Goal: Task Accomplishment & Management: Manage account settings

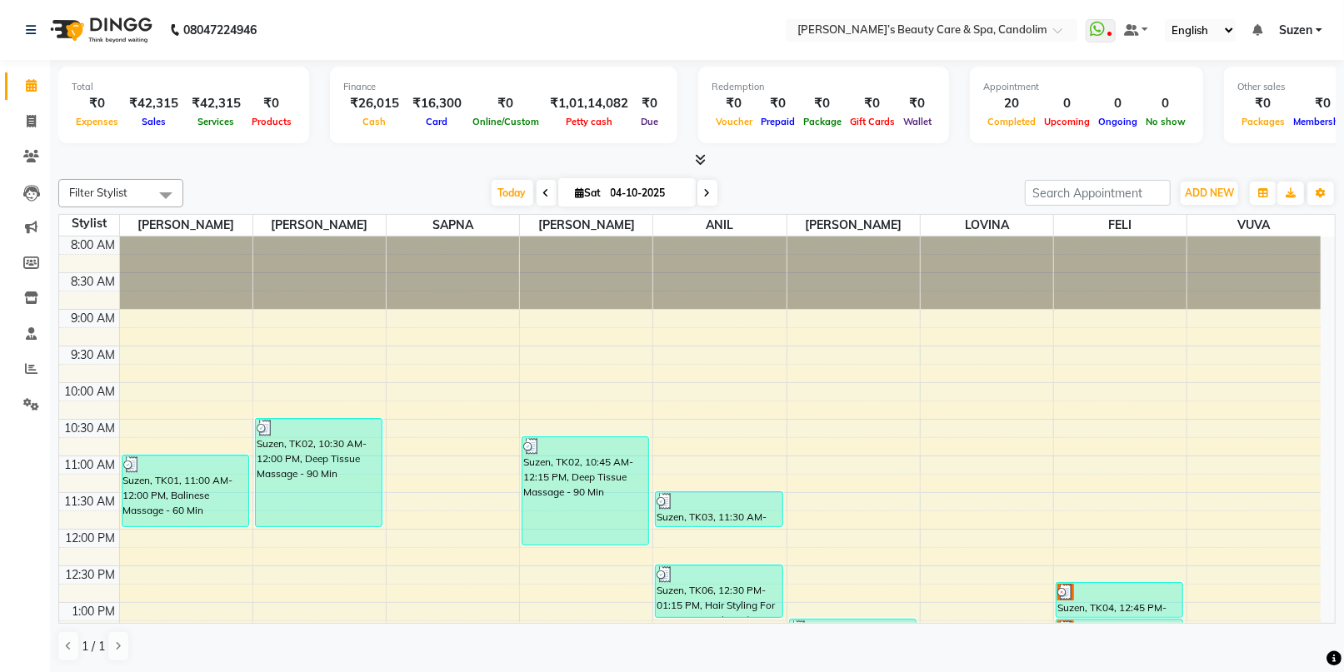
scroll to position [370, 0]
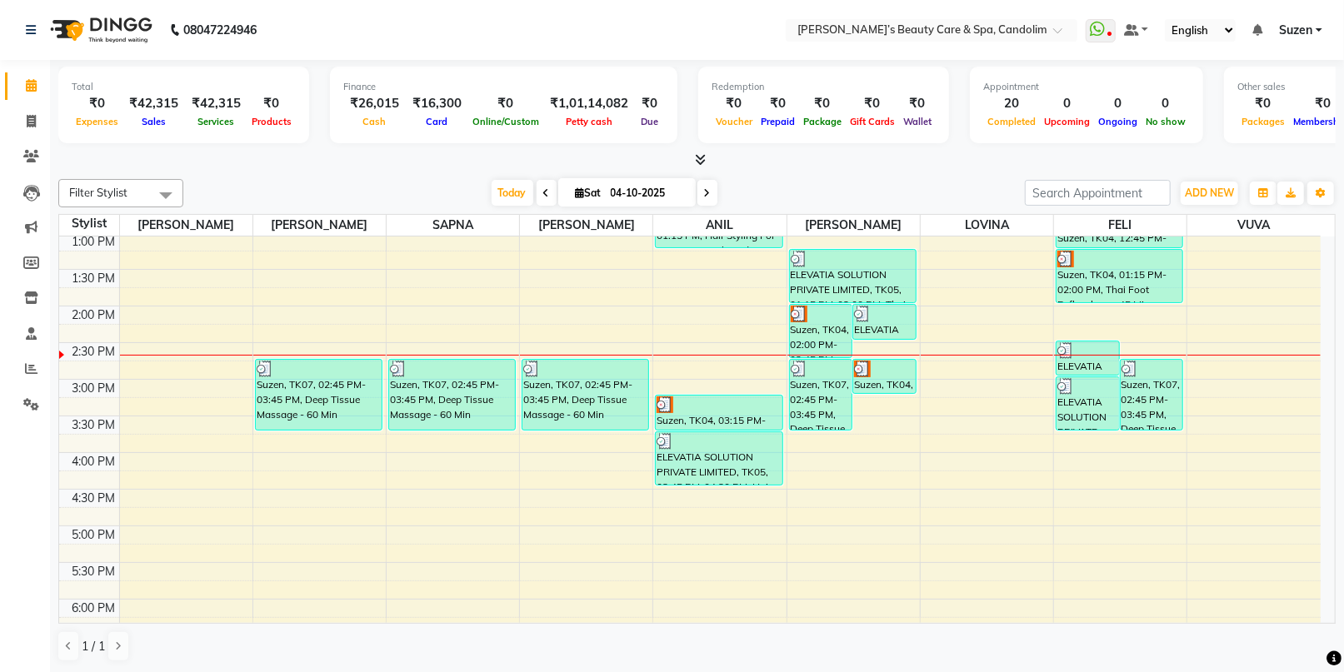
click at [1268, 359] on div "8:00 AM 8:30 AM 9:00 AM 9:30 AM 10:00 AM 10:30 AM 11:00 AM 11:30 AM 12:00 PM 12…" at bounding box center [690, 343] width 1262 height 952
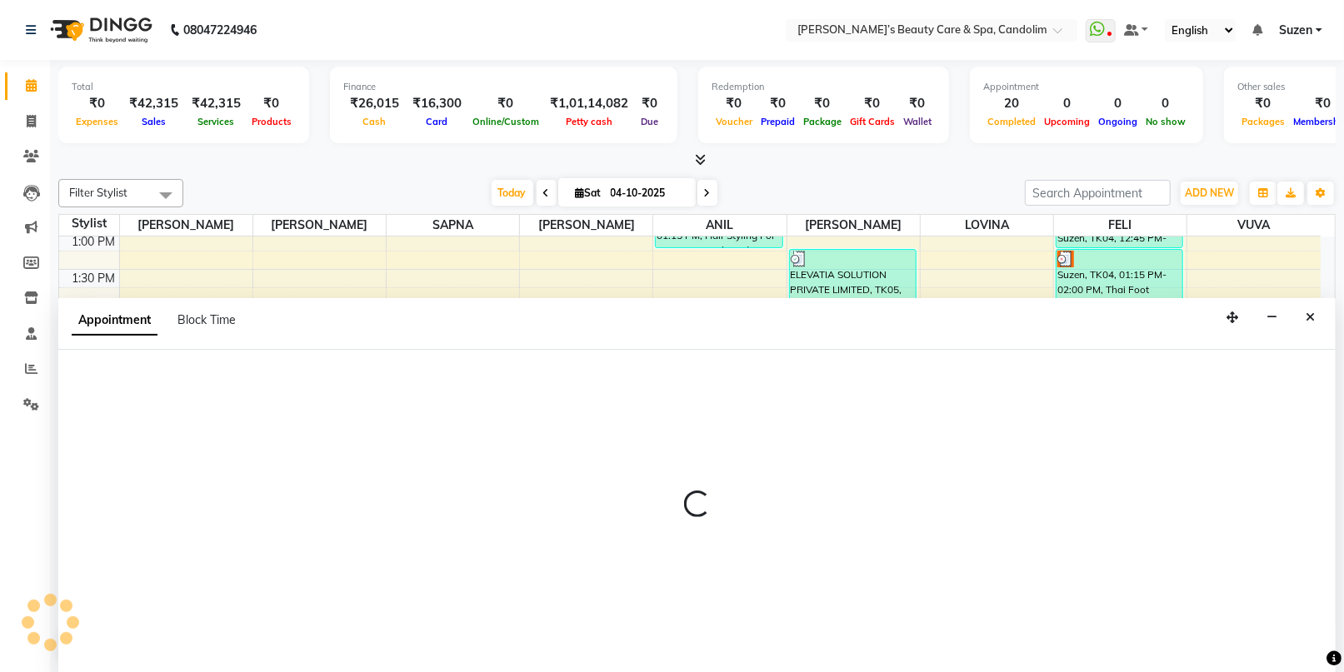
scroll to position [0, 0]
select select "91357"
select select "885"
select select "tentative"
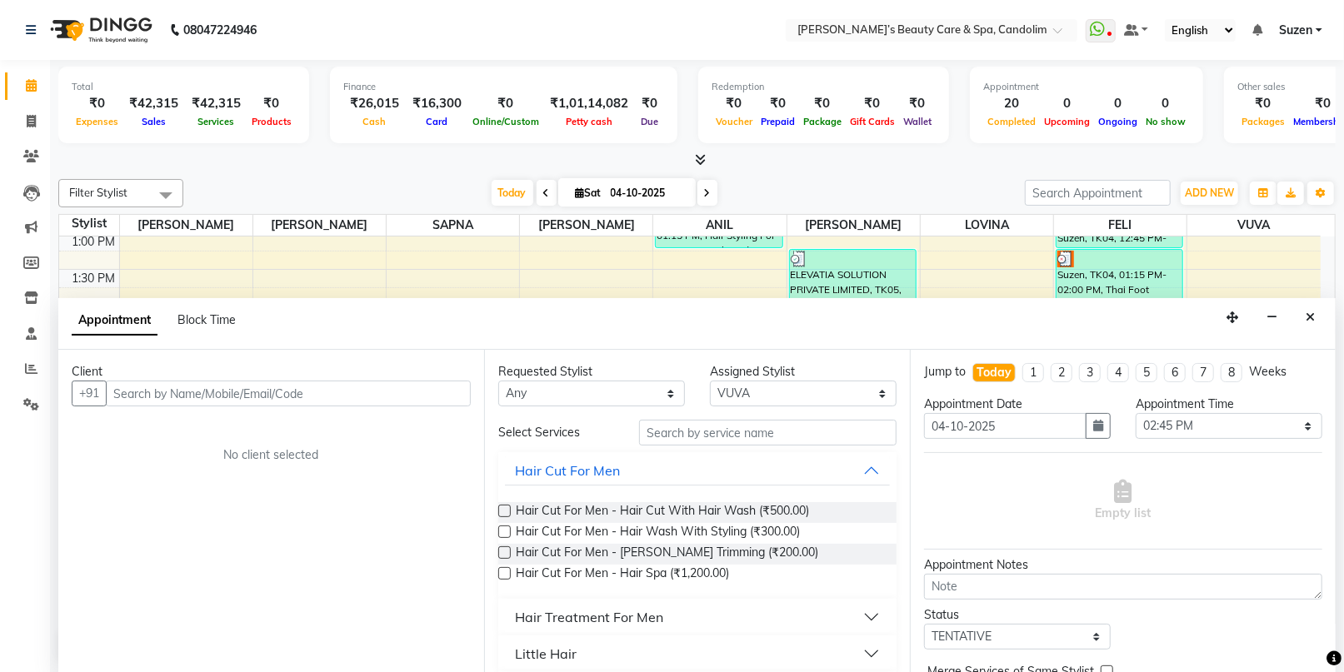
click at [430, 390] on input "text" at bounding box center [288, 394] width 365 height 26
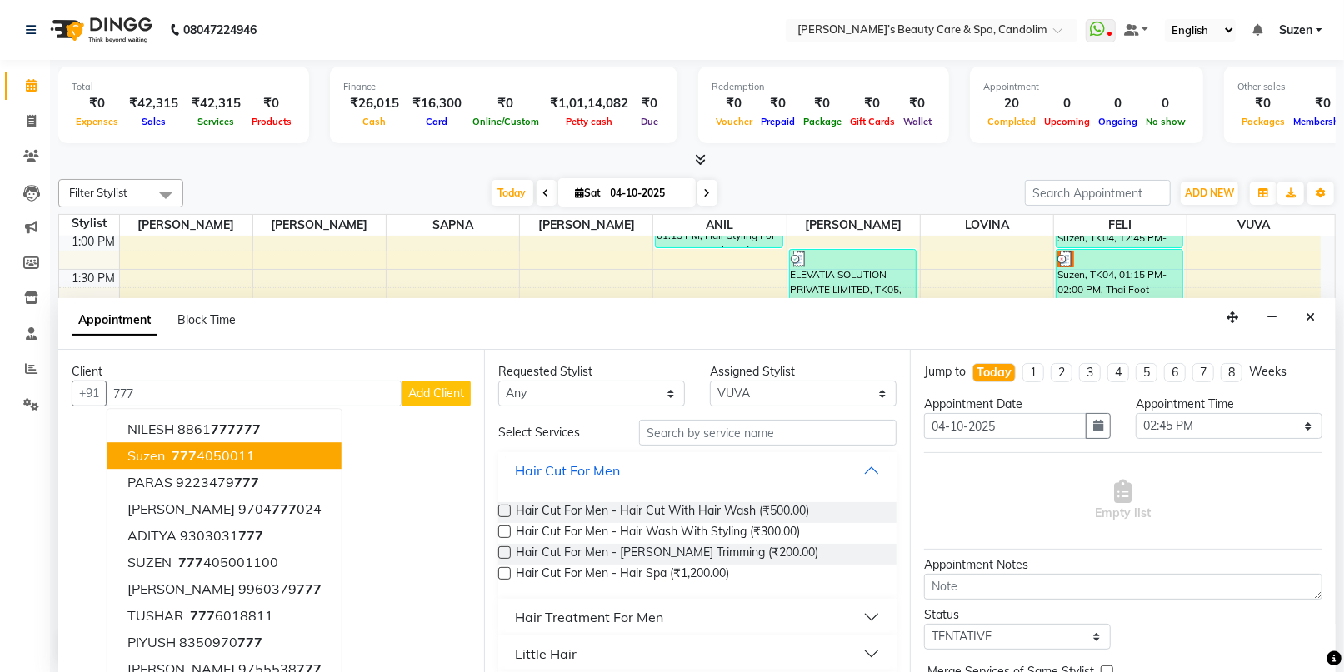
click at [155, 456] on span "Suzen" at bounding box center [145, 456] width 37 height 17
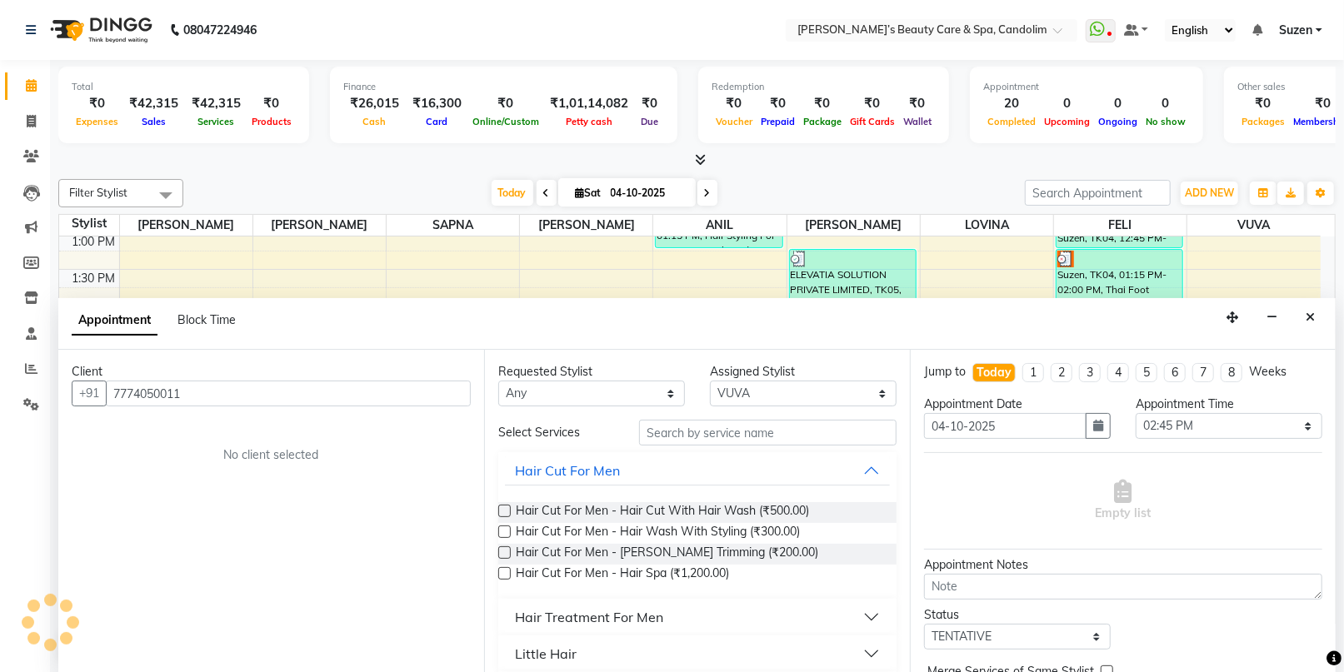
type input "7774050011"
click at [673, 431] on input "text" at bounding box center [767, 433] width 257 height 26
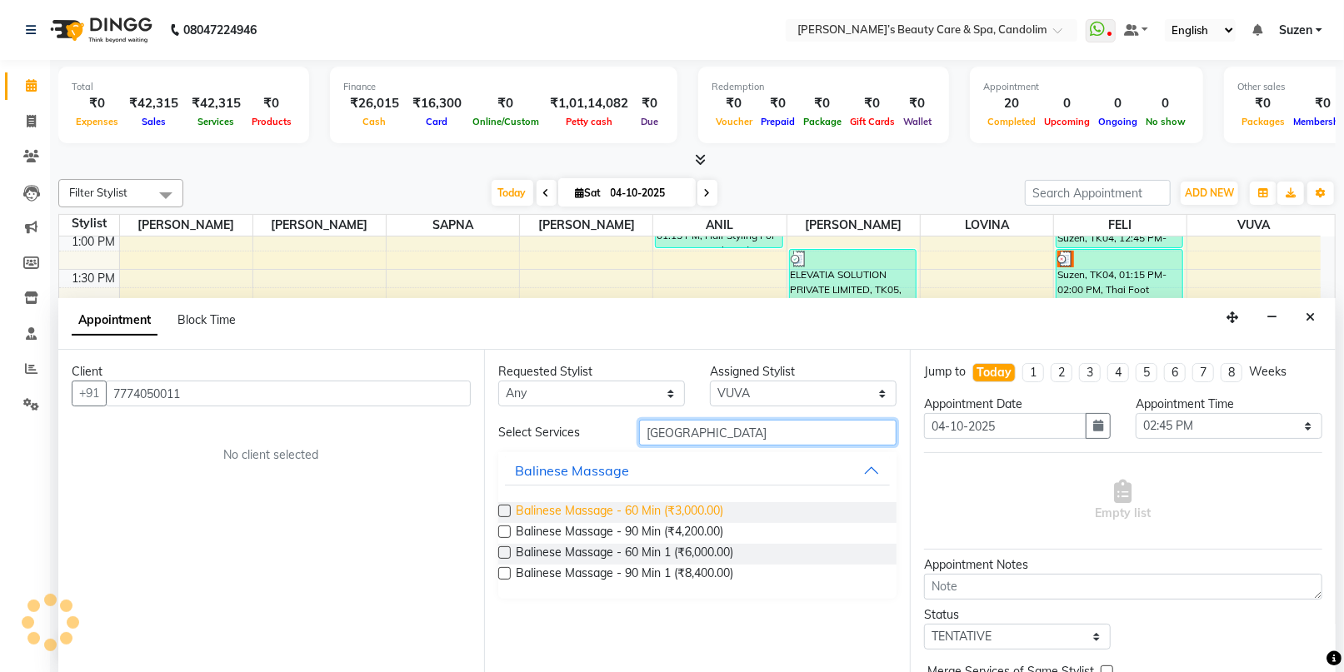
type input "[GEOGRAPHIC_DATA]"
click at [678, 507] on span "Balinese Massage - 60 Min (₹3,000.00)" at bounding box center [619, 512] width 207 height 21
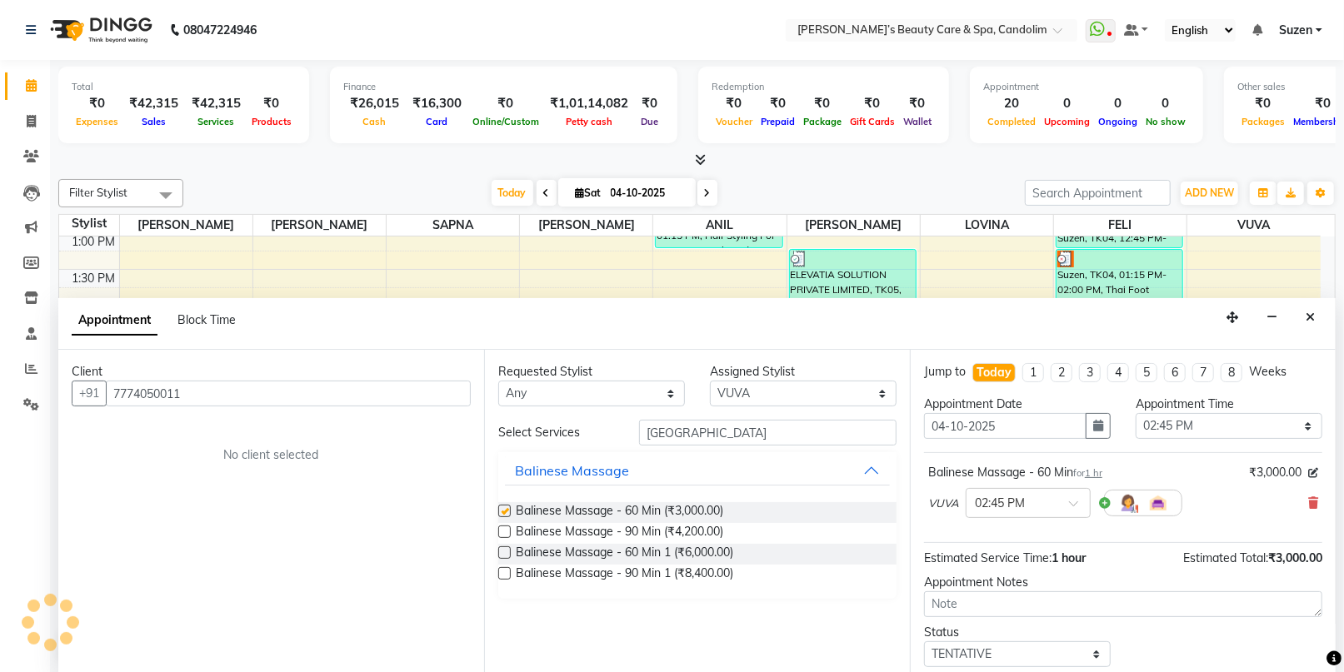
checkbox input "false"
click at [767, 388] on select "Select [PERSON_NAME] [PERSON_NAME] [PERSON_NAME] [PERSON_NAME] [PERSON_NAME]" at bounding box center [803, 394] width 187 height 26
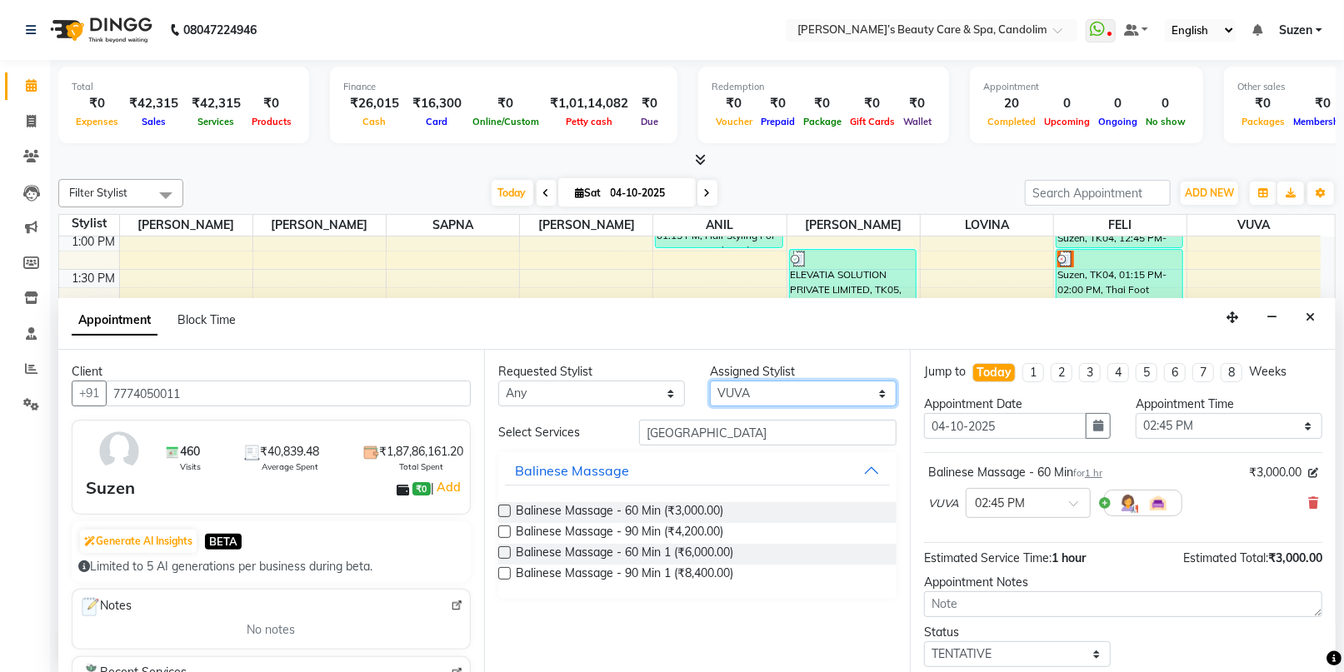
select select "43920"
click at [710, 381] on select "Select [PERSON_NAME] [PERSON_NAME] [PERSON_NAME] [PERSON_NAME] [PERSON_NAME]" at bounding box center [803, 394] width 187 height 26
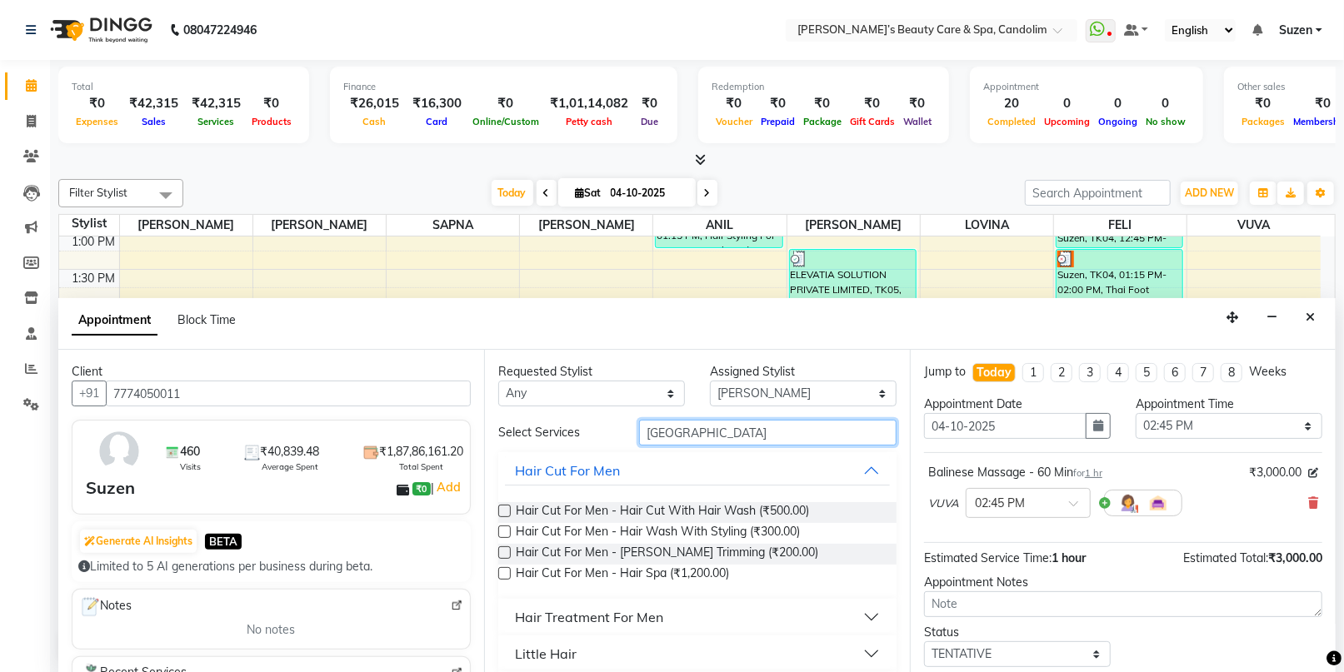
click at [708, 428] on input "[GEOGRAPHIC_DATA]" at bounding box center [767, 433] width 257 height 26
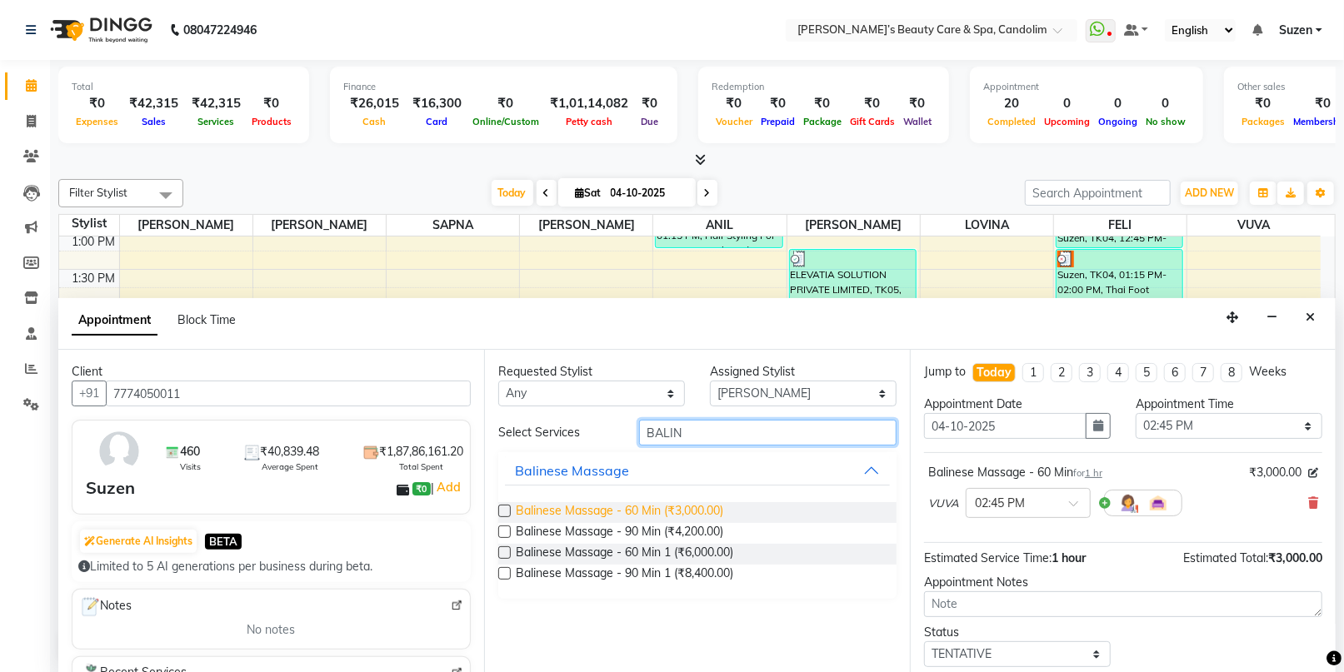
type input "BALIN"
click at [707, 507] on span "Balinese Massage - 60 Min (₹3,000.00)" at bounding box center [619, 512] width 207 height 21
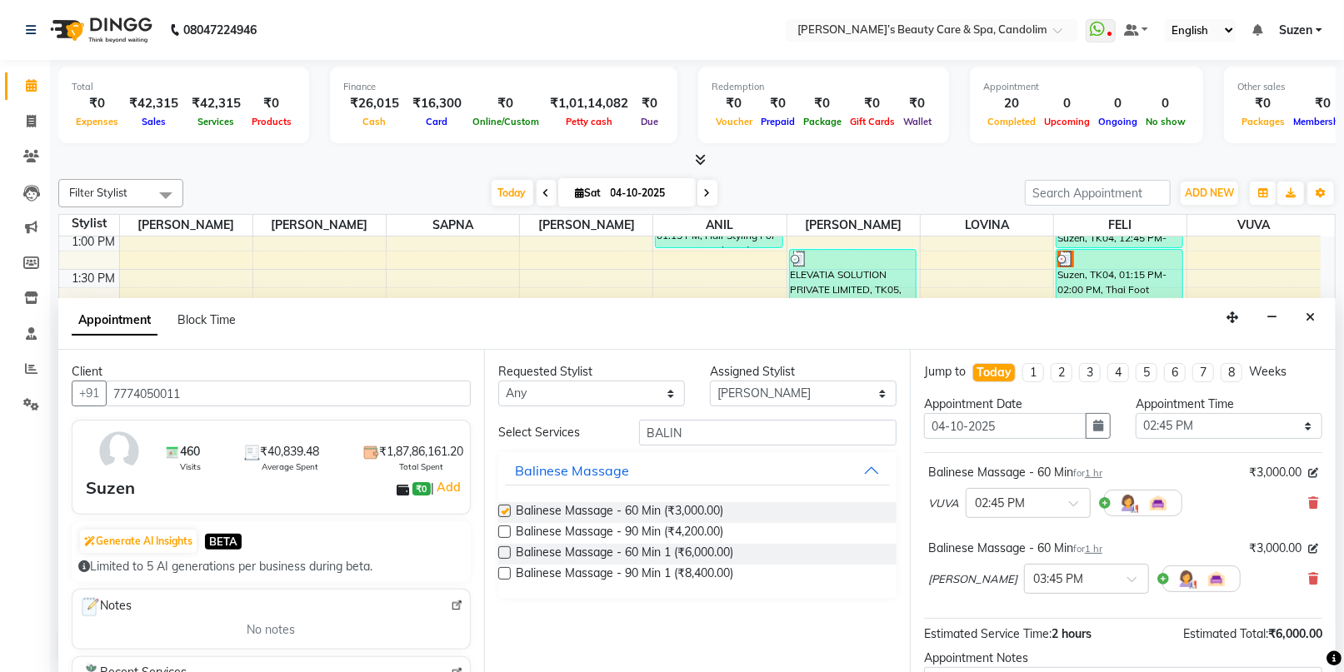
checkbox input "false"
click at [1042, 570] on input "text" at bounding box center [1069, 577] width 73 height 17
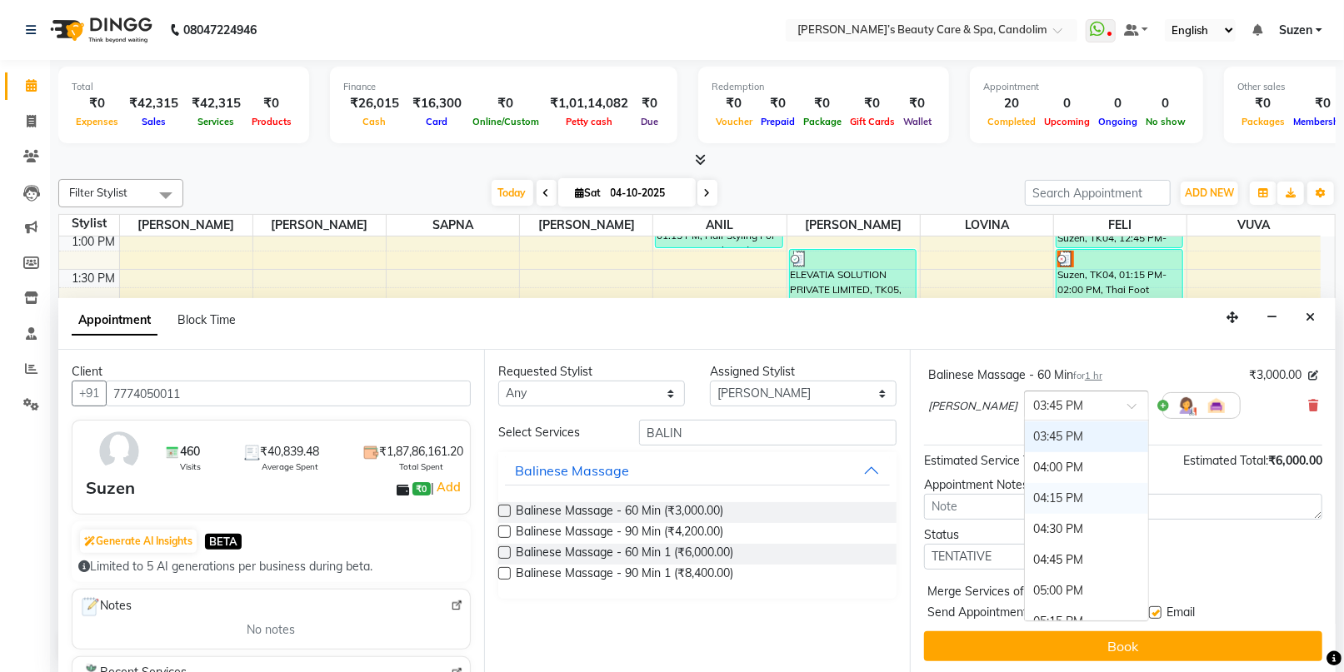
scroll to position [653, 0]
click at [1025, 497] on div "02:45 PM" at bounding box center [1086, 498] width 123 height 31
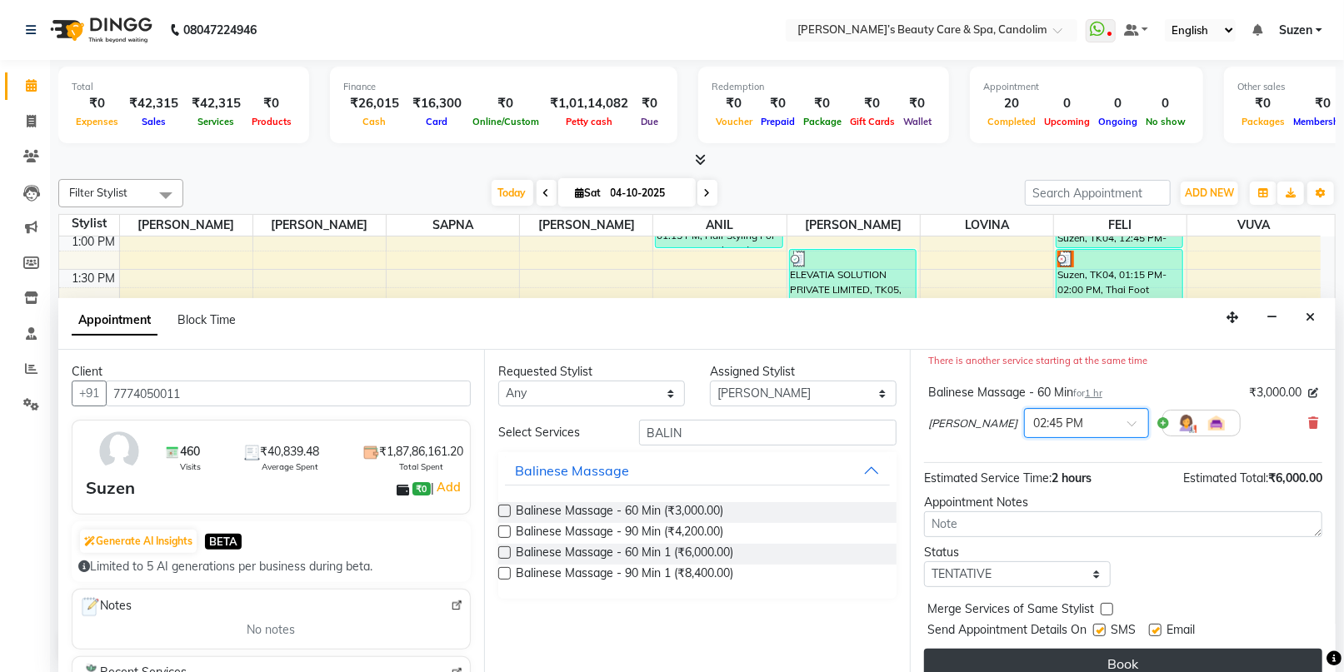
click at [1168, 665] on button "Book" at bounding box center [1123, 664] width 398 height 30
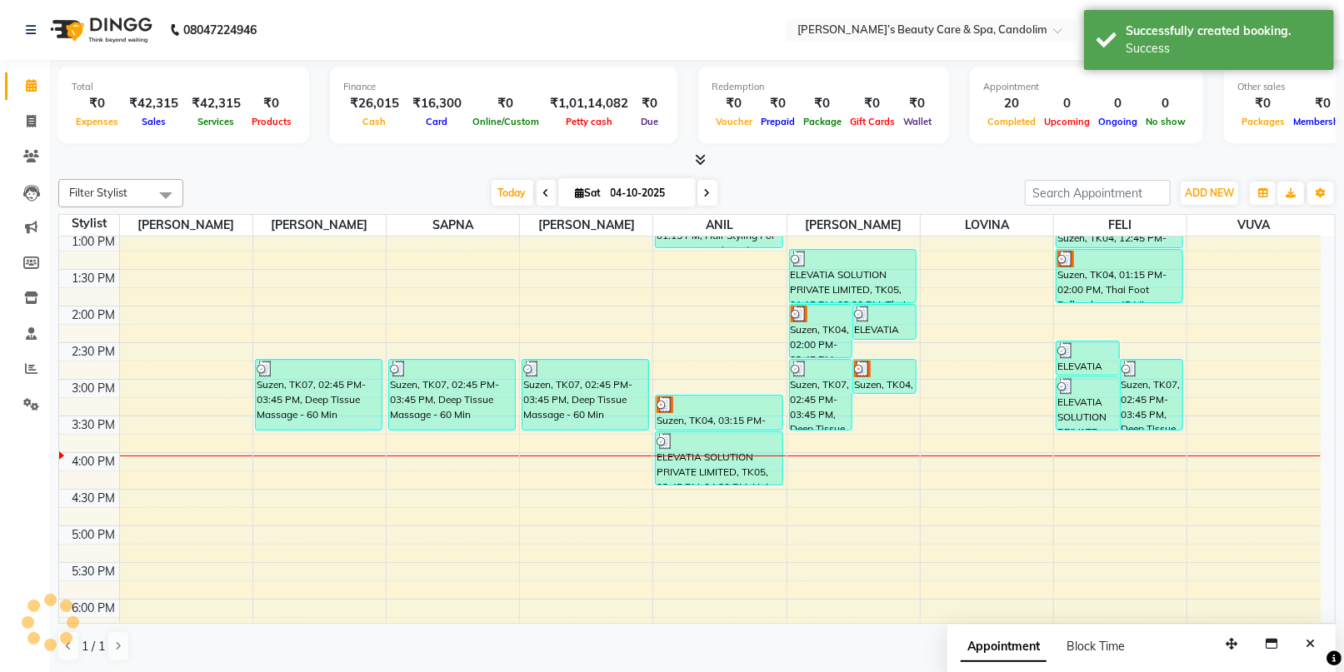
scroll to position [0, 0]
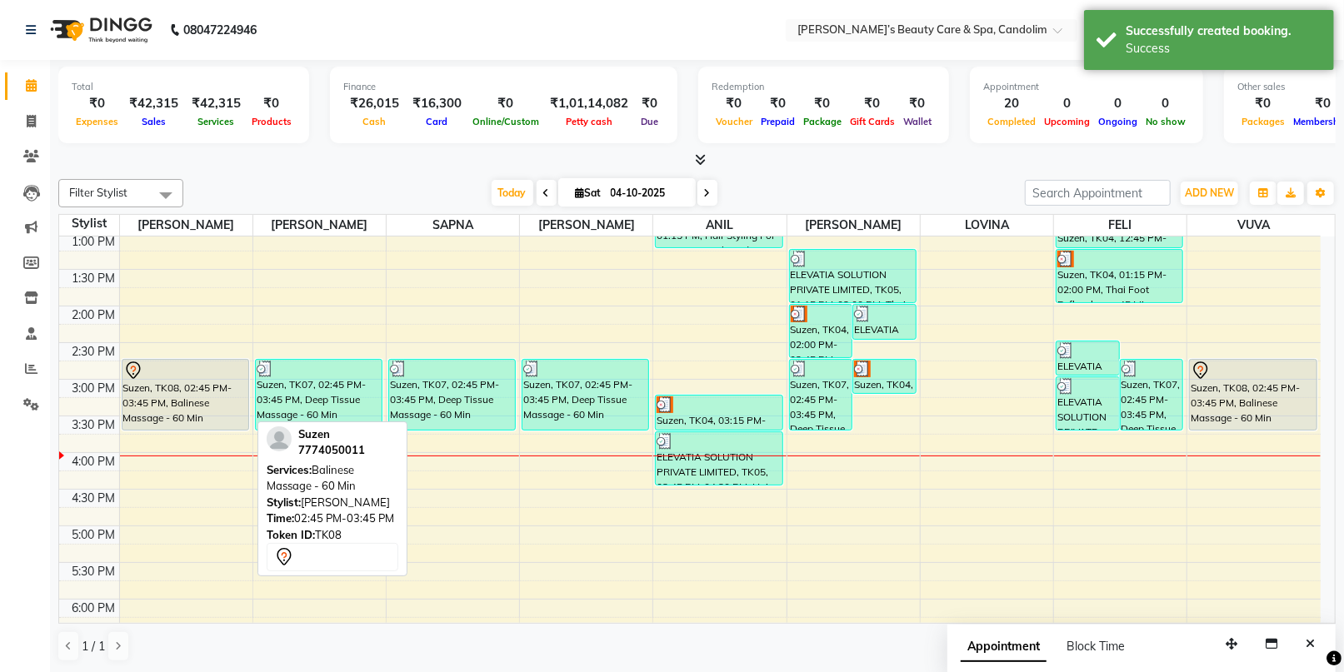
click at [156, 388] on div "Suzen, TK08, 02:45 PM-03:45 PM, Balinese Massage - 60 Min" at bounding box center [185, 395] width 126 height 70
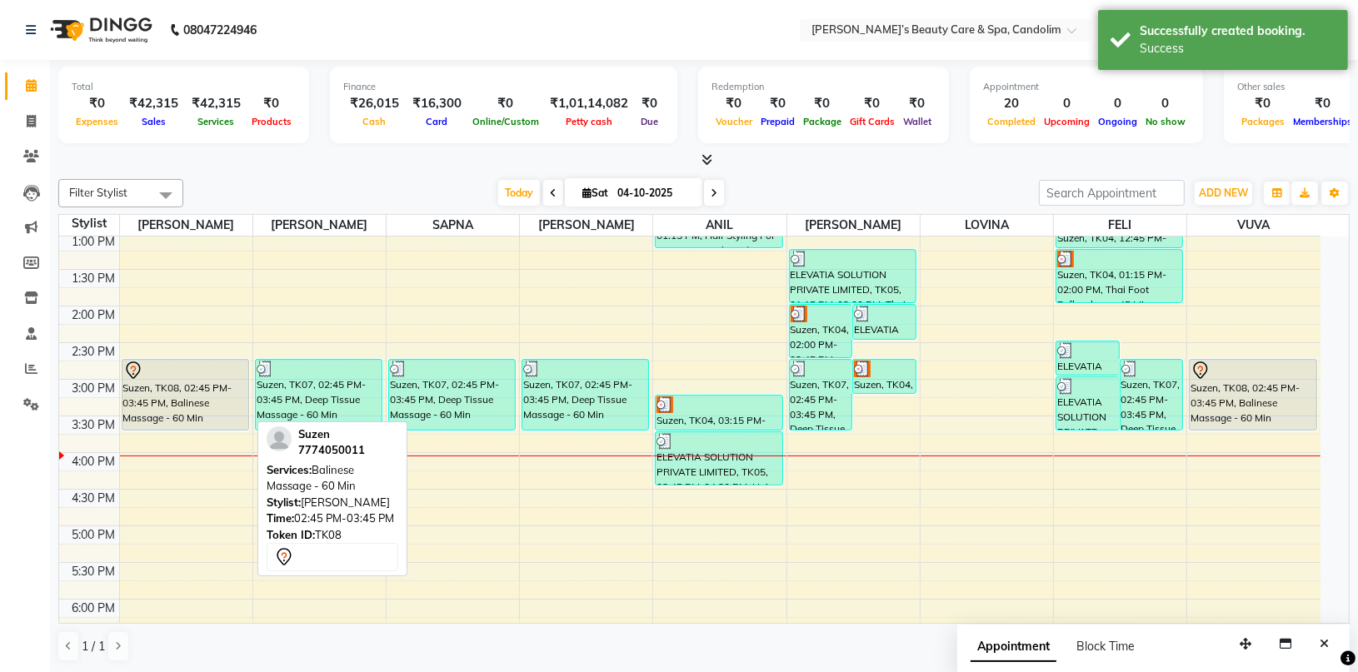
select select "7"
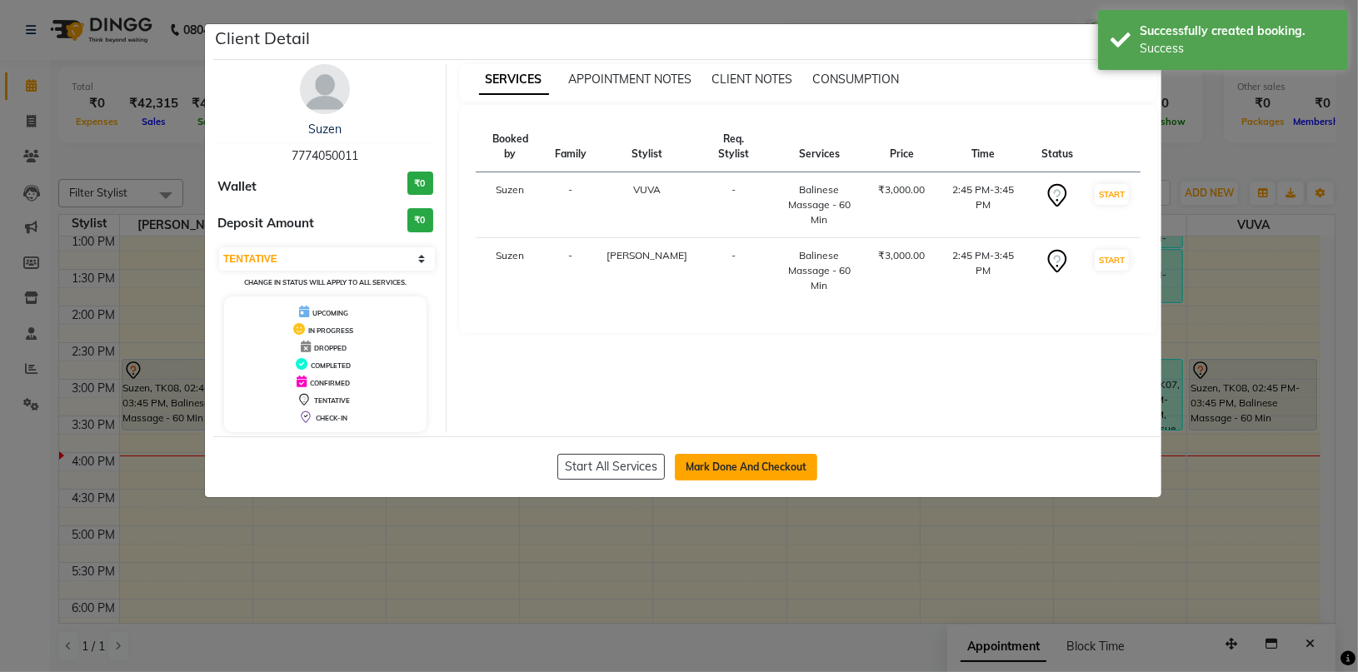
click at [707, 467] on button "Mark Done And Checkout" at bounding box center [746, 467] width 142 height 27
select select "6059"
select select "service"
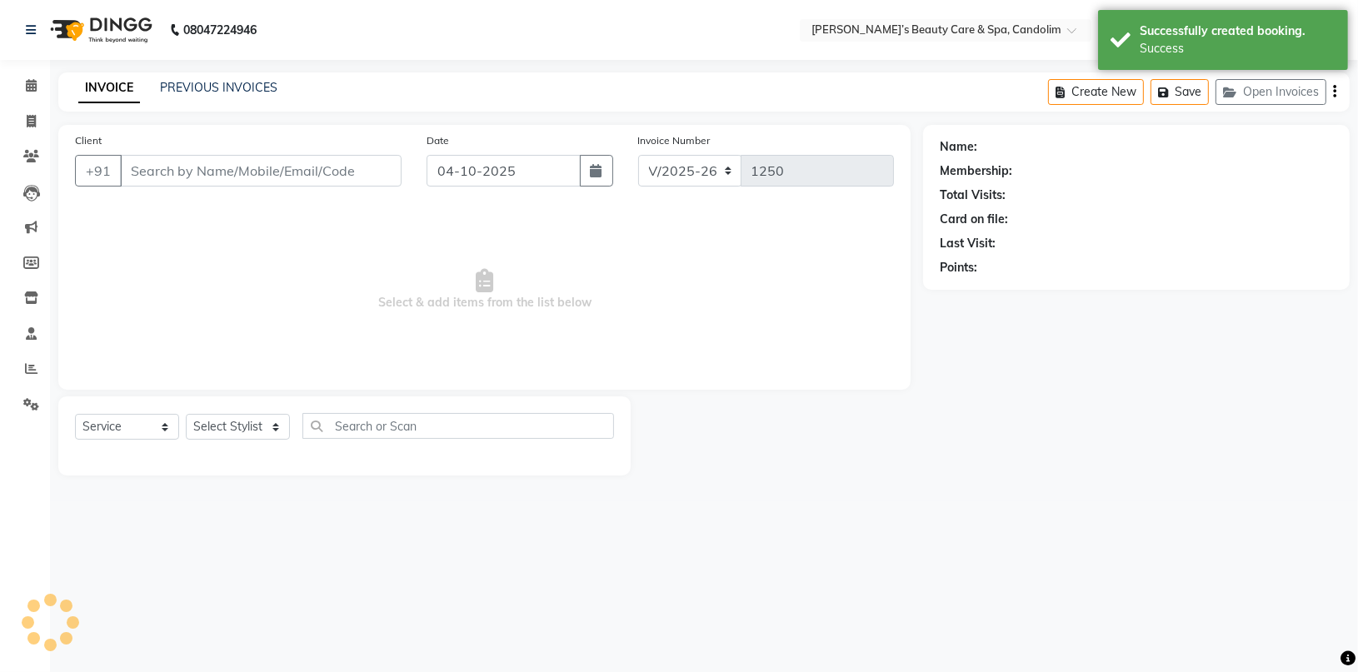
type input "7774050011"
select select "91357"
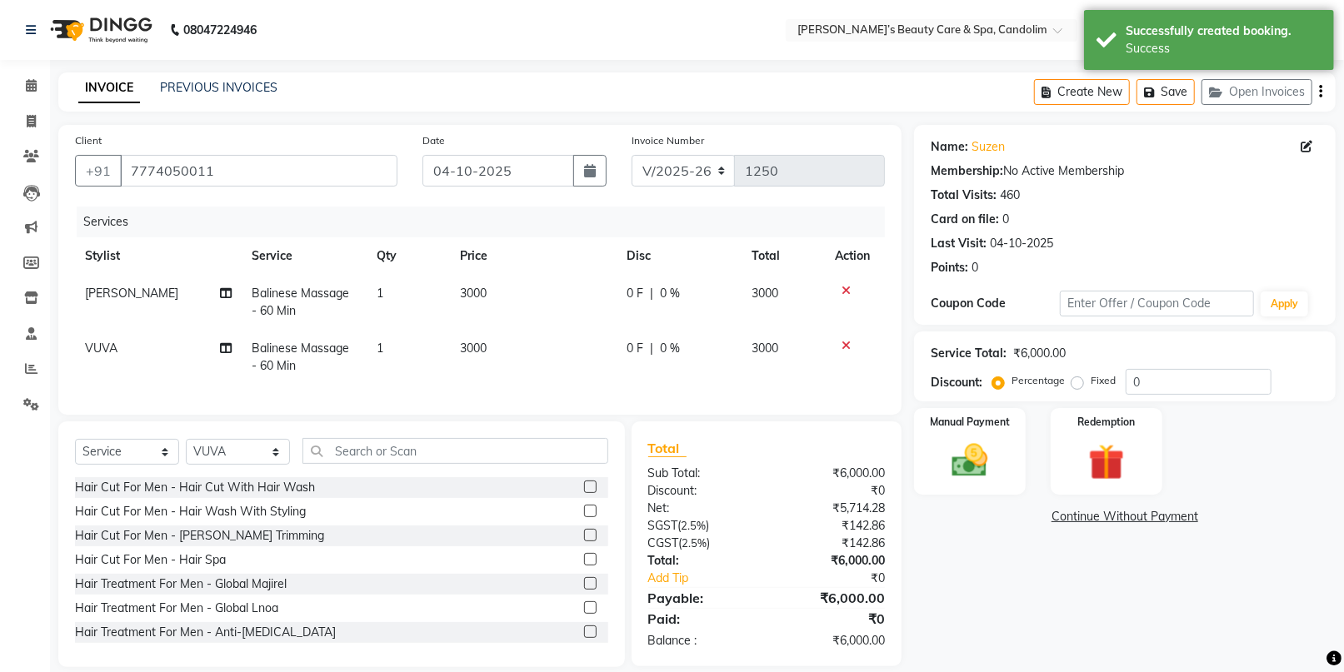
click at [492, 289] on td "3000" at bounding box center [533, 302] width 167 height 55
select select "43920"
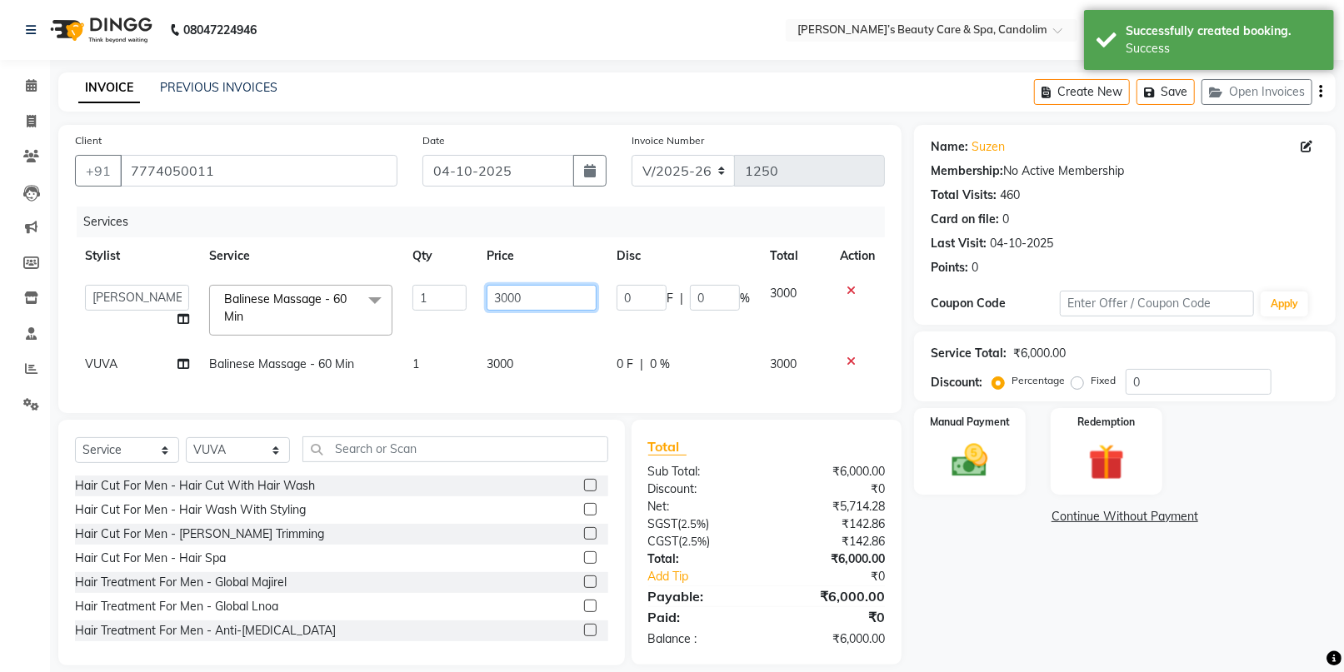
click at [511, 287] on input "3000" at bounding box center [542, 298] width 110 height 26
click at [544, 301] on input "3000" at bounding box center [542, 298] width 110 height 26
type input "3150"
click at [535, 357] on td "3000" at bounding box center [542, 364] width 130 height 37
select select "91357"
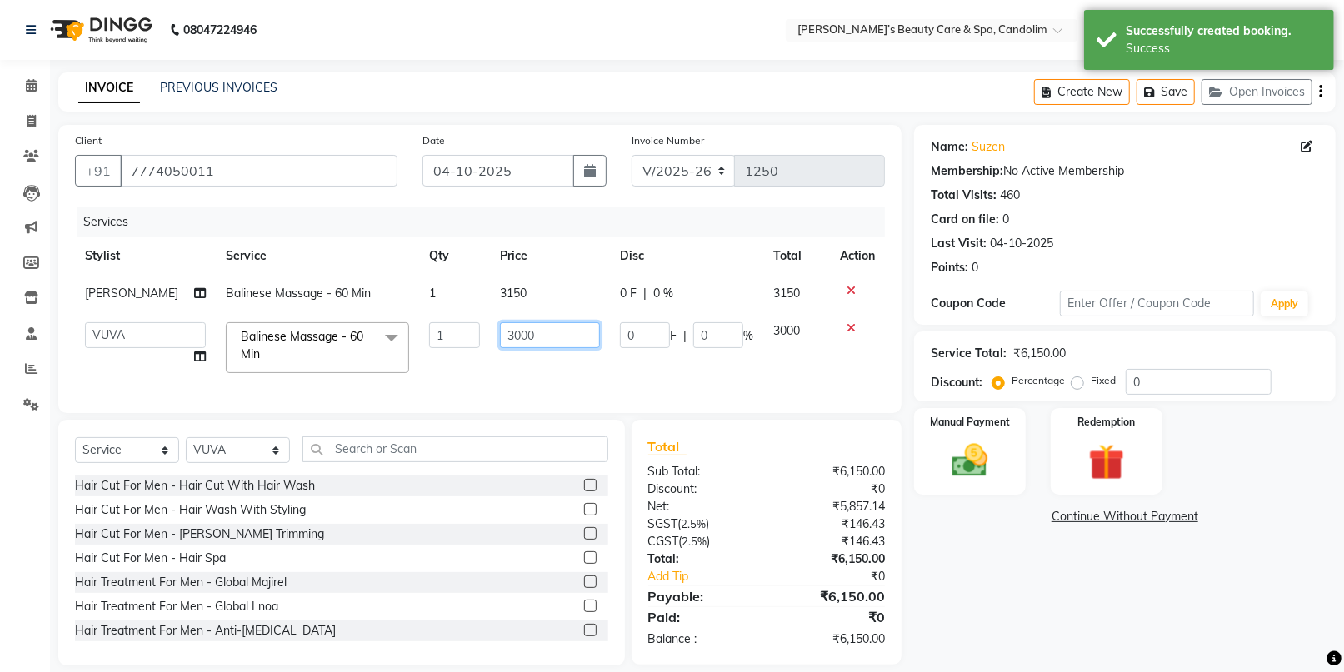
click at [547, 329] on input "3000" at bounding box center [550, 335] width 100 height 26
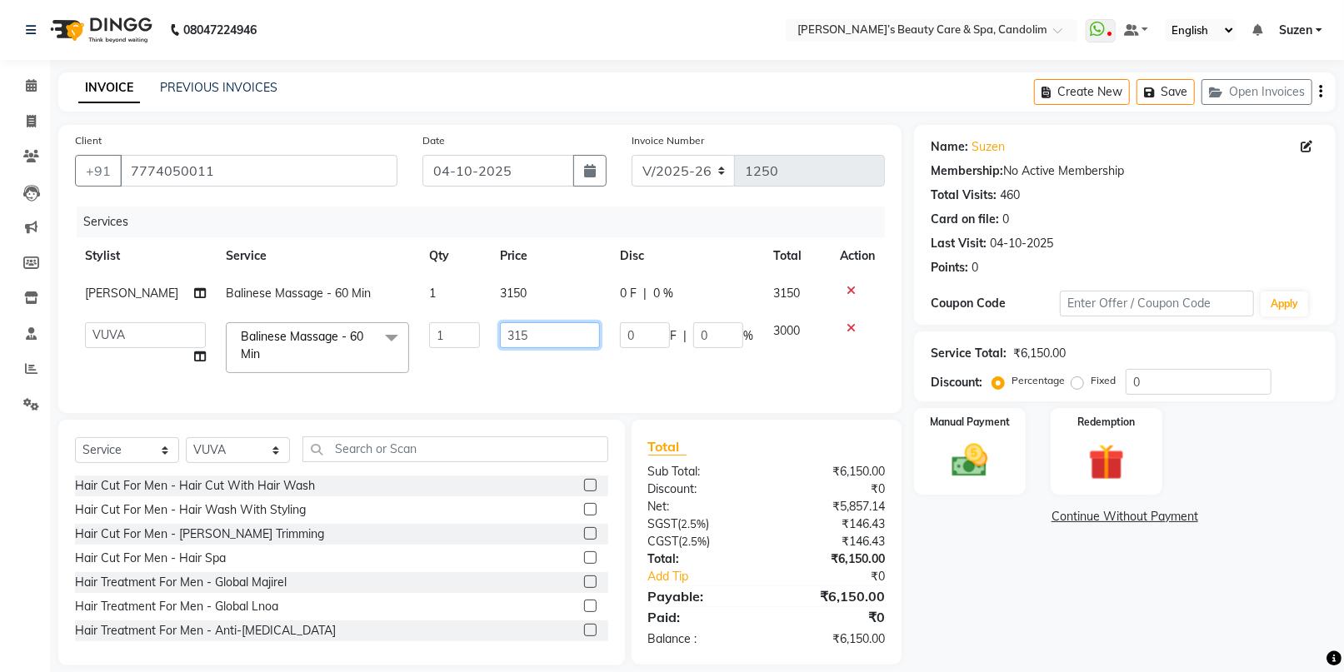
type input "3150"
click at [970, 455] on img at bounding box center [969, 460] width 61 height 43
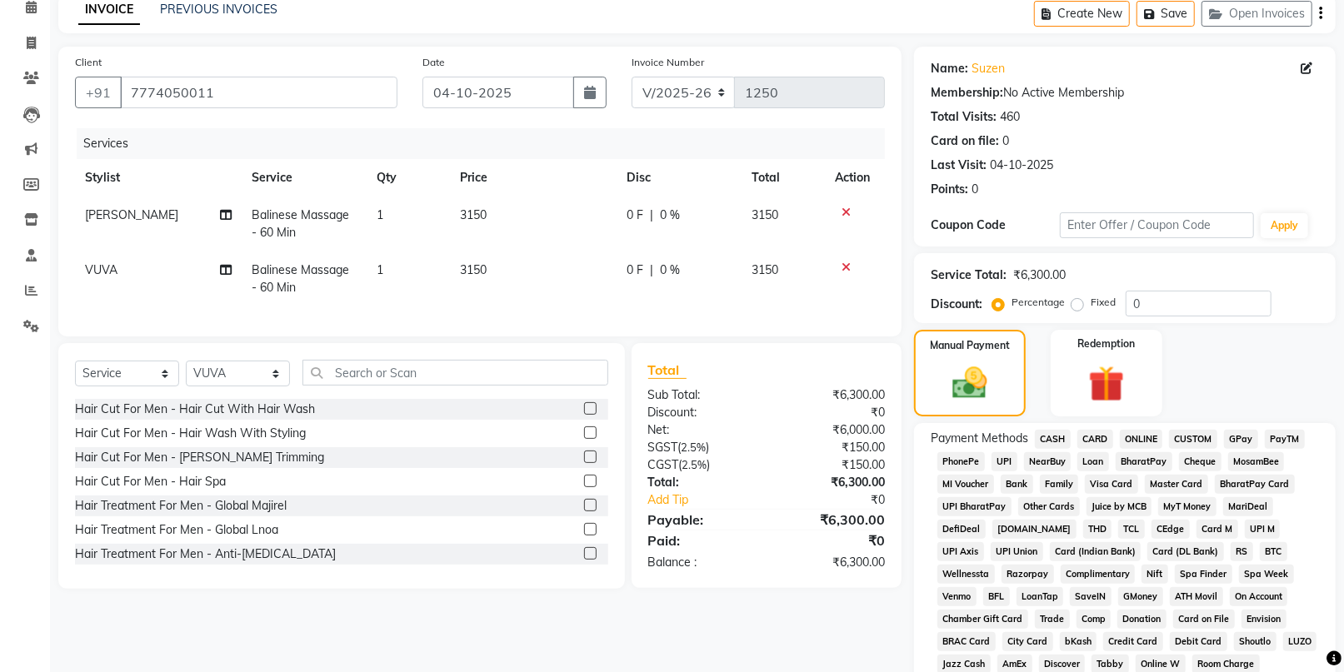
scroll to position [185, 0]
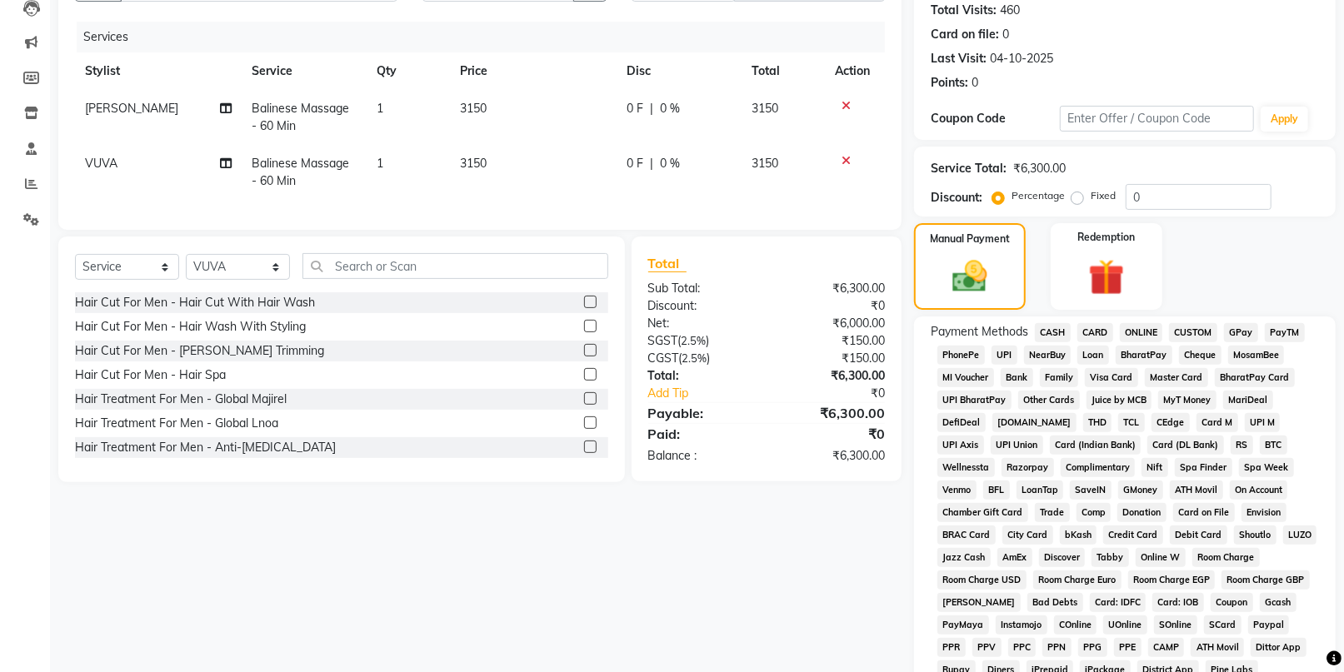
click at [1100, 328] on span "CARD" at bounding box center [1095, 332] width 36 height 19
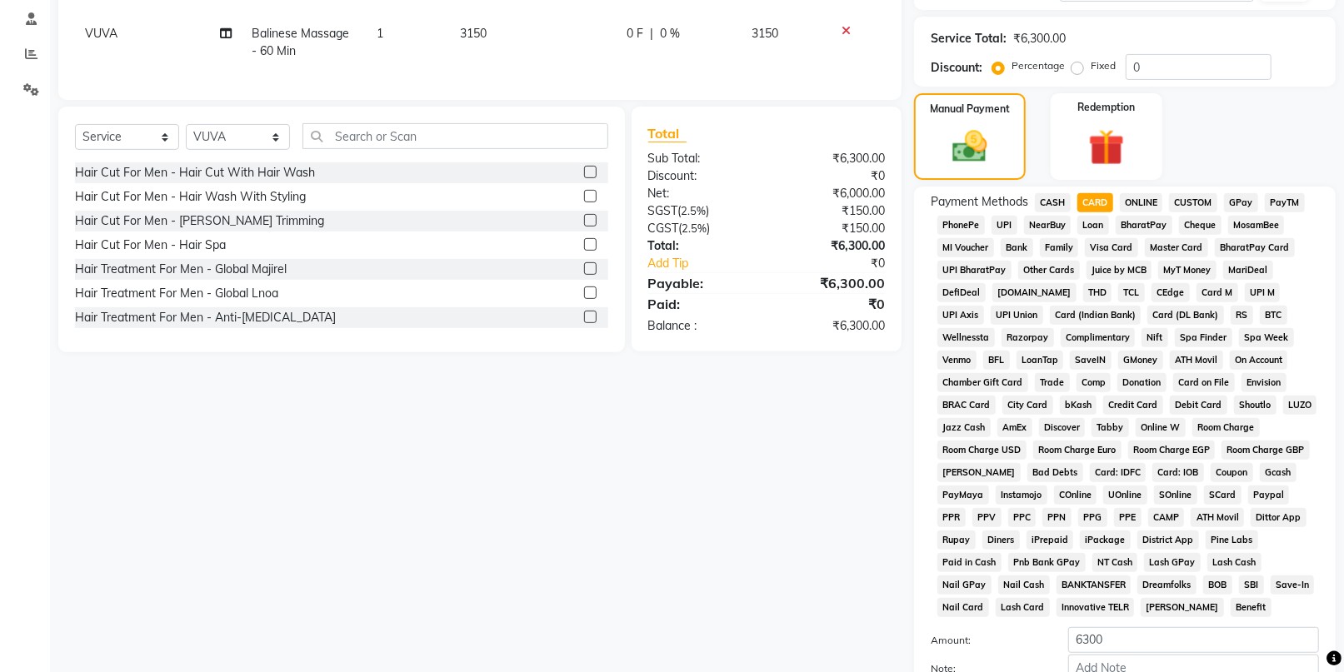
scroll to position [370, 0]
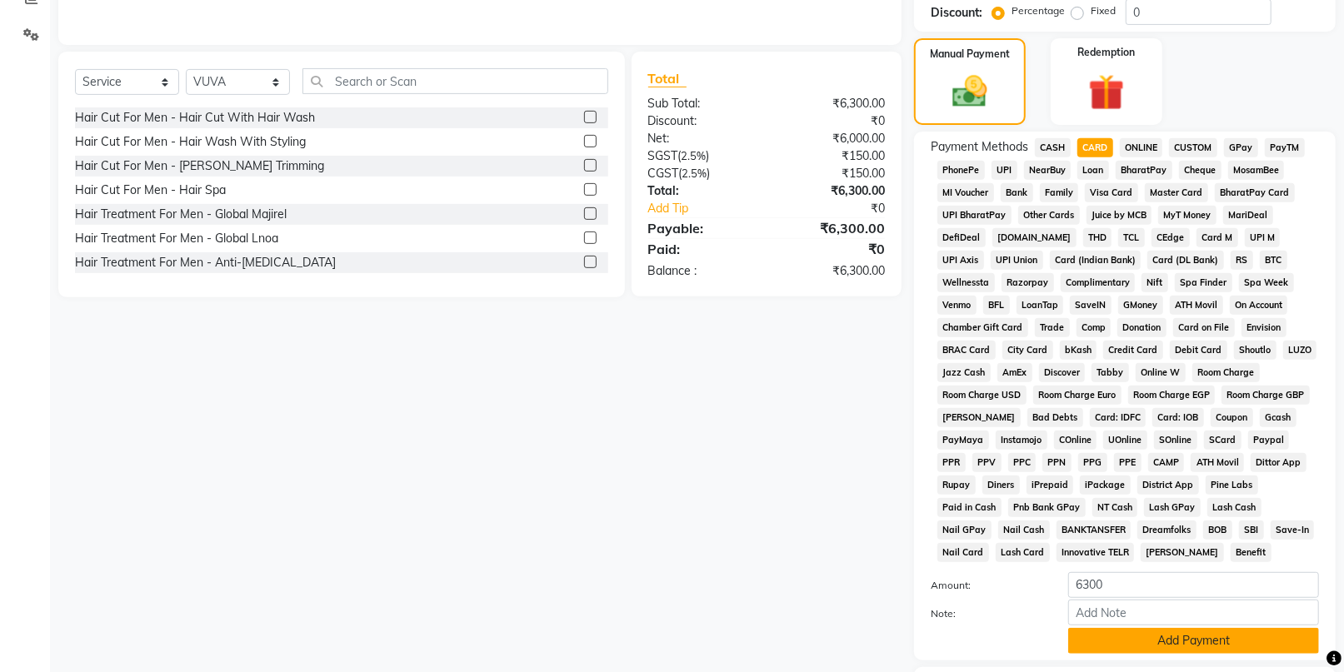
click at [1130, 635] on button "Add Payment" at bounding box center [1193, 641] width 251 height 26
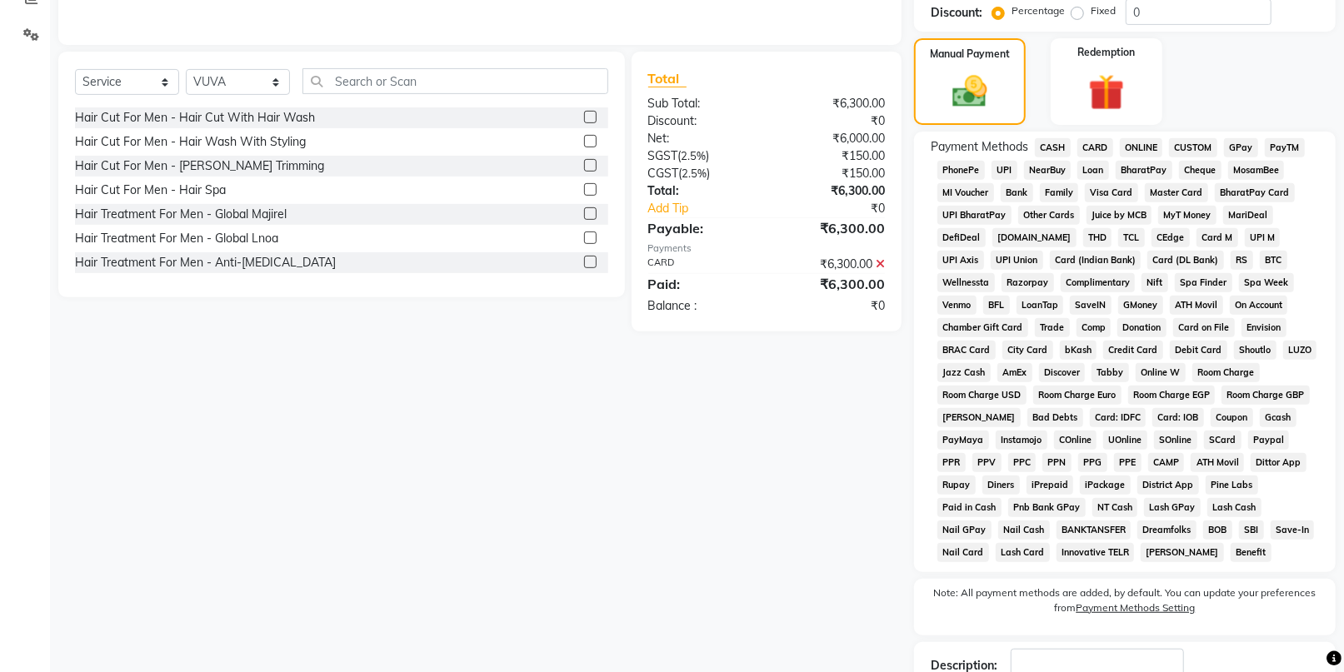
scroll to position [486, 0]
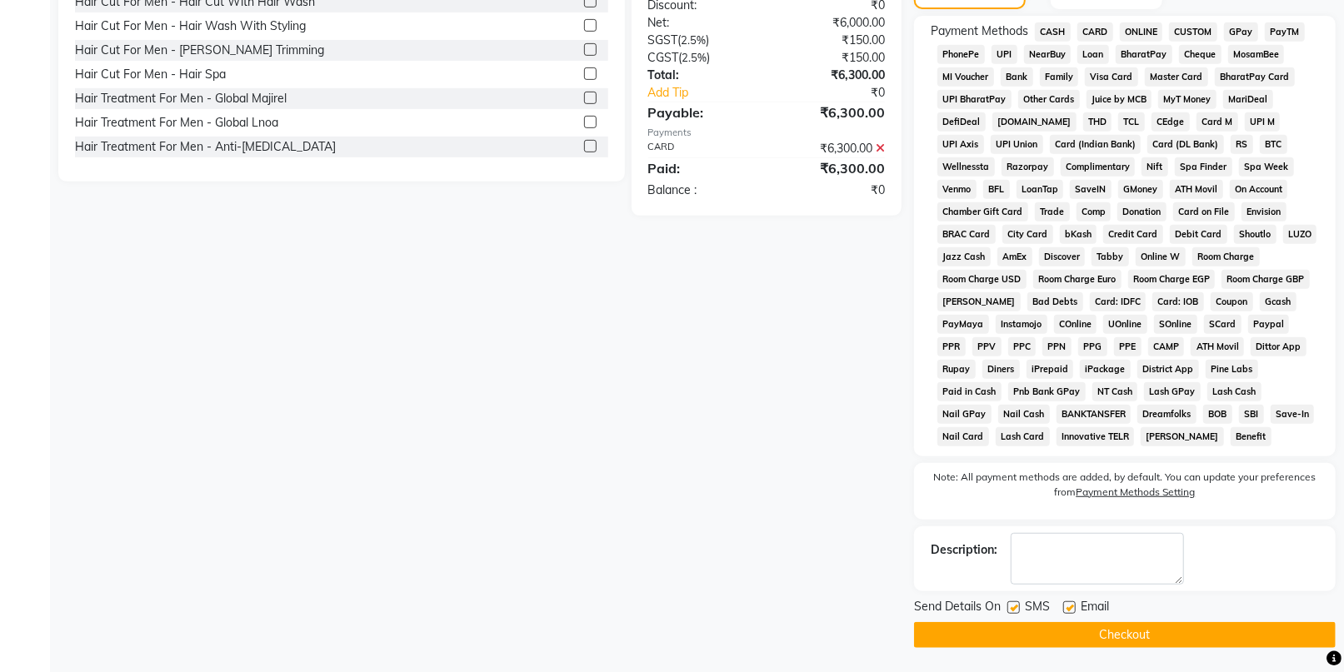
click at [1162, 628] on button "Checkout" at bounding box center [1125, 635] width 422 height 26
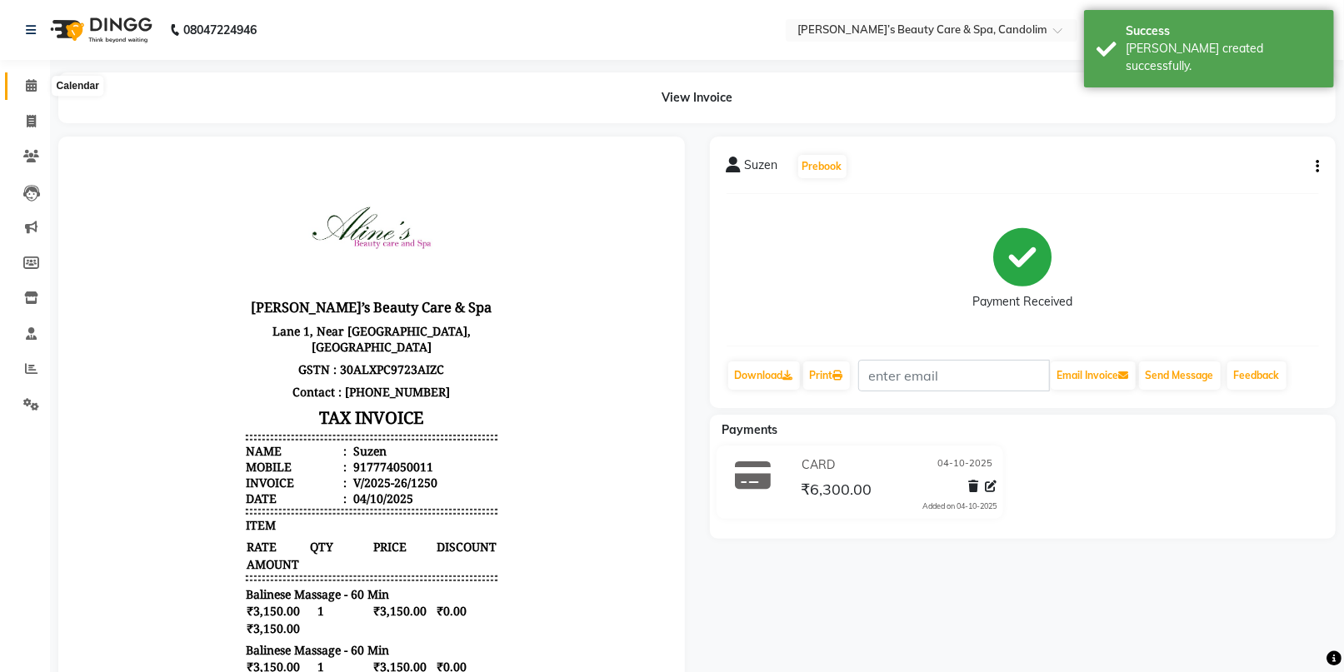
click at [25, 77] on span at bounding box center [31, 86] width 29 height 19
